Goal: Transaction & Acquisition: Purchase product/service

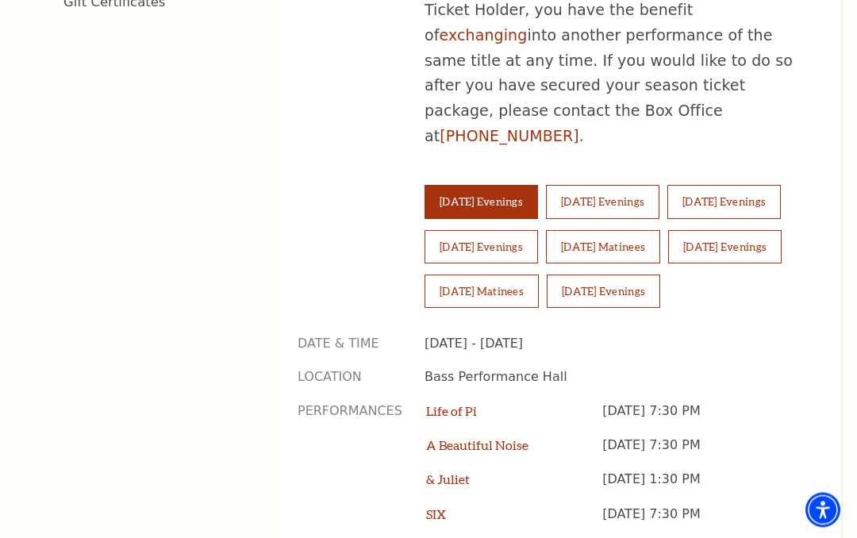
scroll to position [1081, 0]
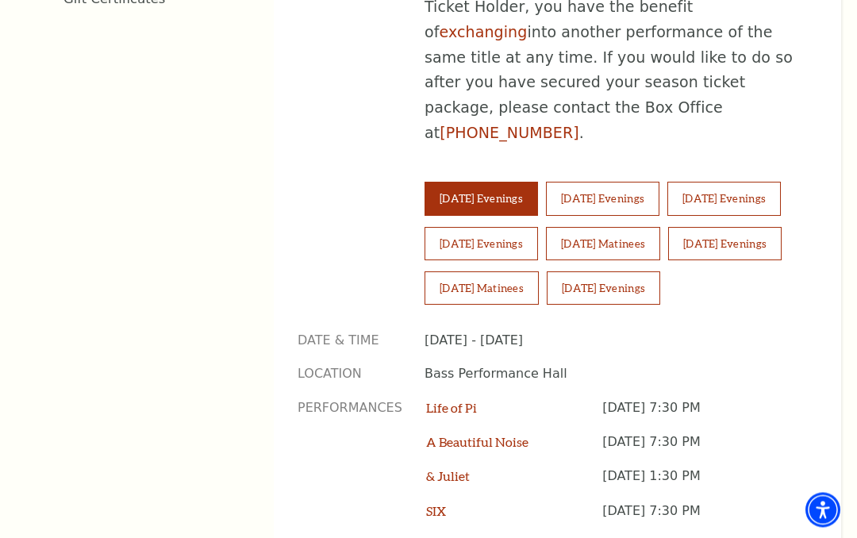
click at [546, 251] on button "[DATE] Matinees" at bounding box center [603, 244] width 114 height 33
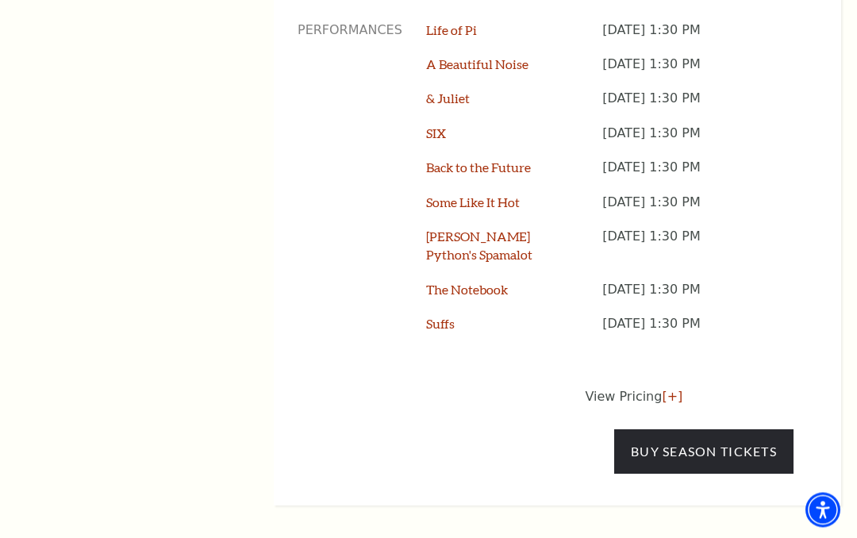
scroll to position [1460, 0]
click at [694, 445] on link "Buy Season Tickets" at bounding box center [703, 451] width 179 height 44
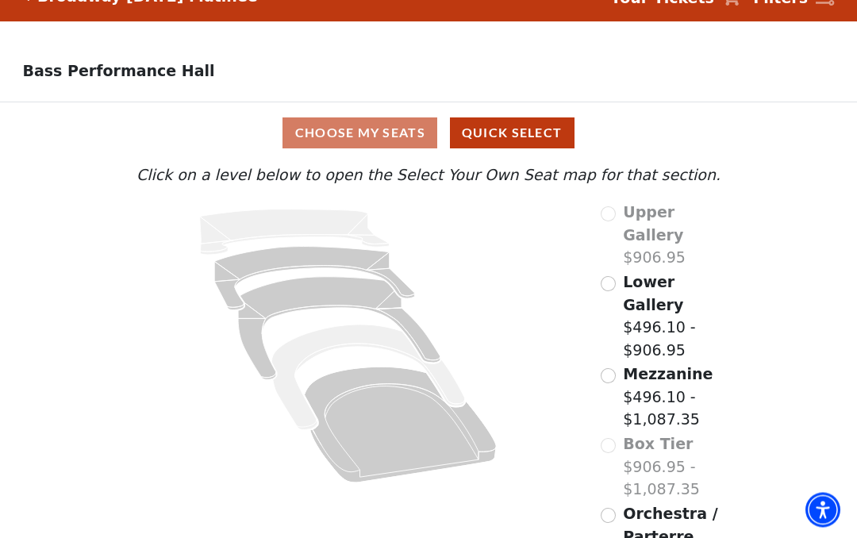
scroll to position [37, 0]
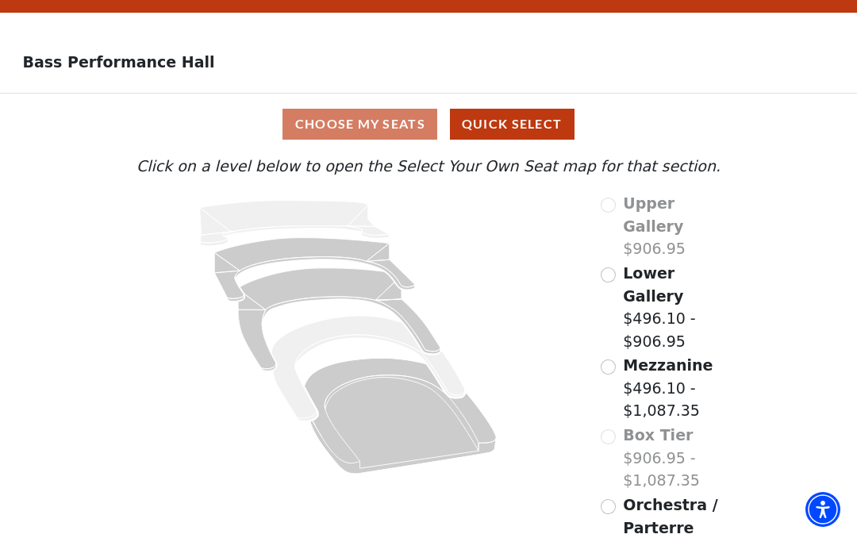
click at [687, 357] on span "Mezzanine" at bounding box center [668, 365] width 90 height 17
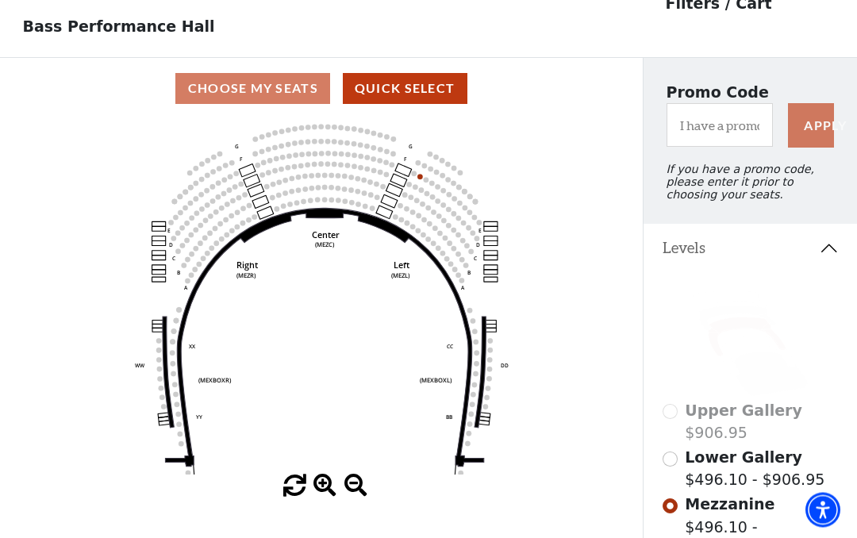
scroll to position [74, 0]
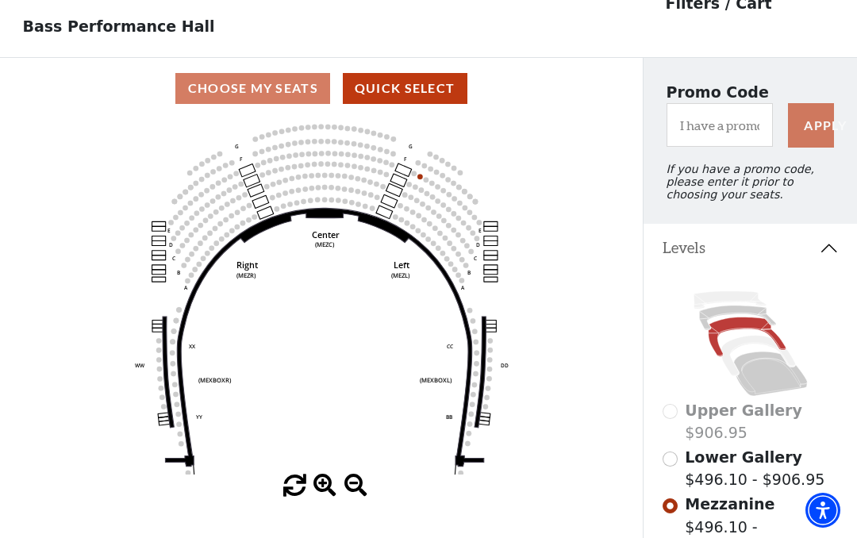
click at [336, 216] on icon at bounding box center [324, 337] width 318 height 258
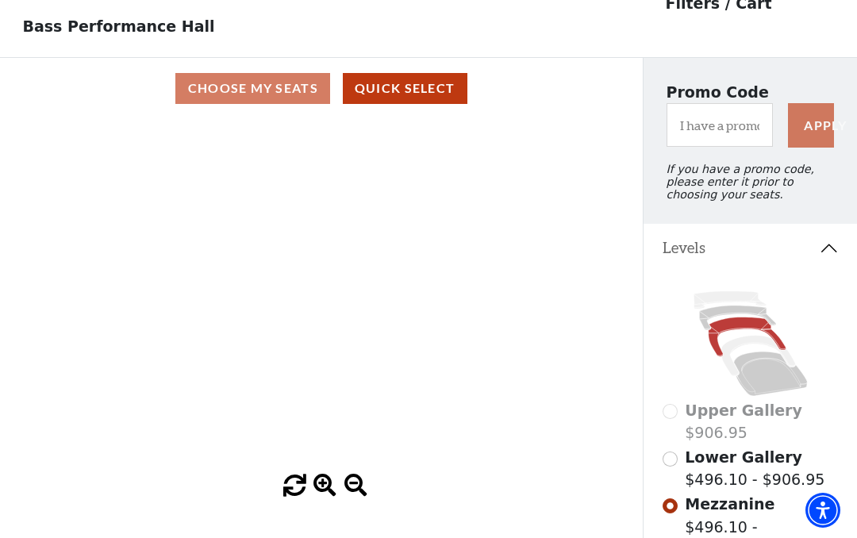
click at [302, 94] on div "Choose My Seats Quick Select" at bounding box center [321, 88] width 643 height 31
click at [437, 95] on button "Quick Select" at bounding box center [405, 88] width 125 height 31
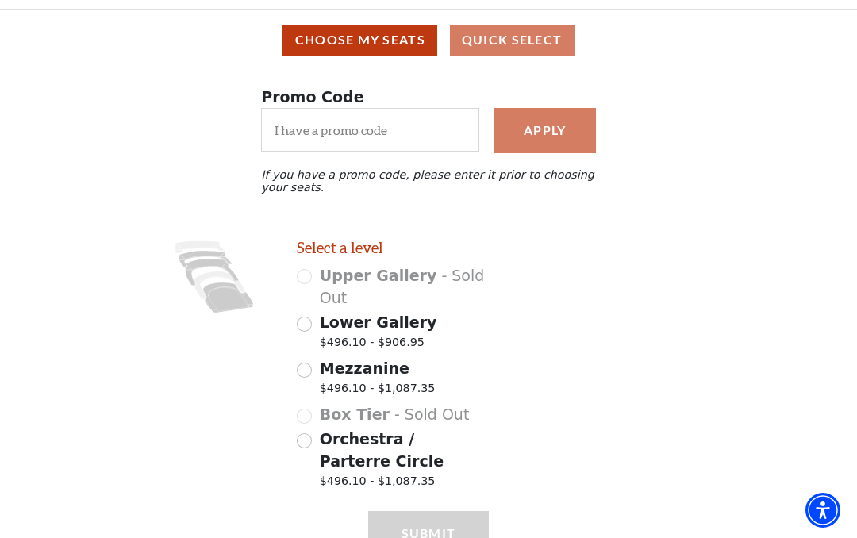
scroll to position [140, 0]
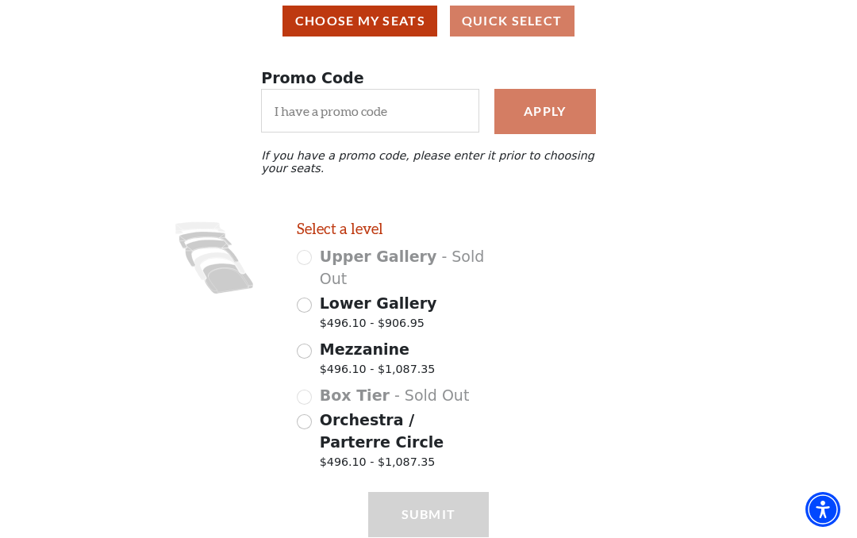
click at [390, 352] on span "Mezzanine" at bounding box center [365, 349] width 90 height 17
click at [312, 352] on input "Mezzanine $496.10 - $1,087.35" at bounding box center [304, 352] width 15 height 15
radio input "true"
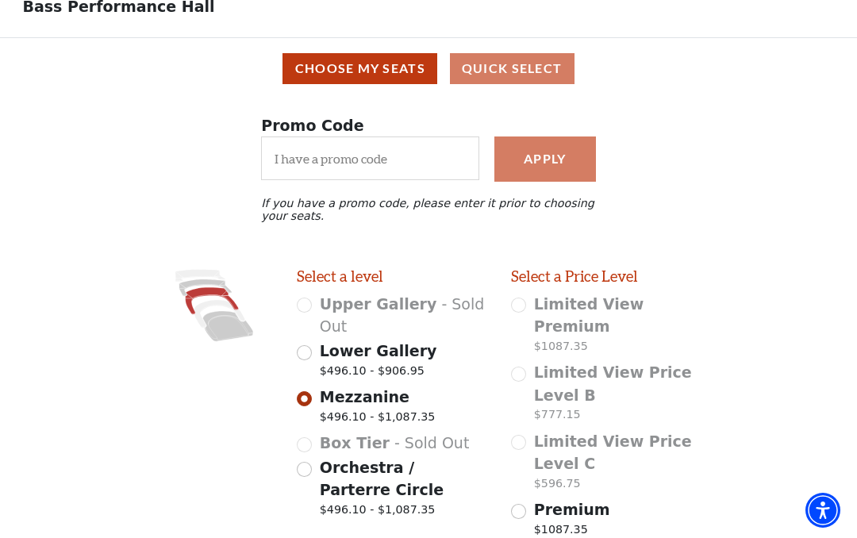
scroll to position [0, 0]
